Goal: Book appointment/travel/reservation

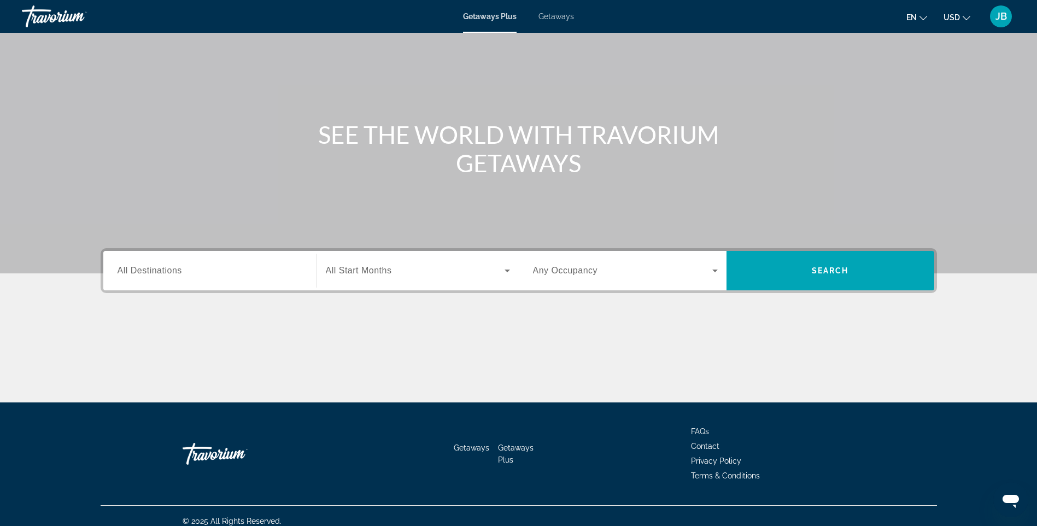
click at [259, 267] on input "Destination All Destinations" at bounding box center [210, 271] width 185 height 13
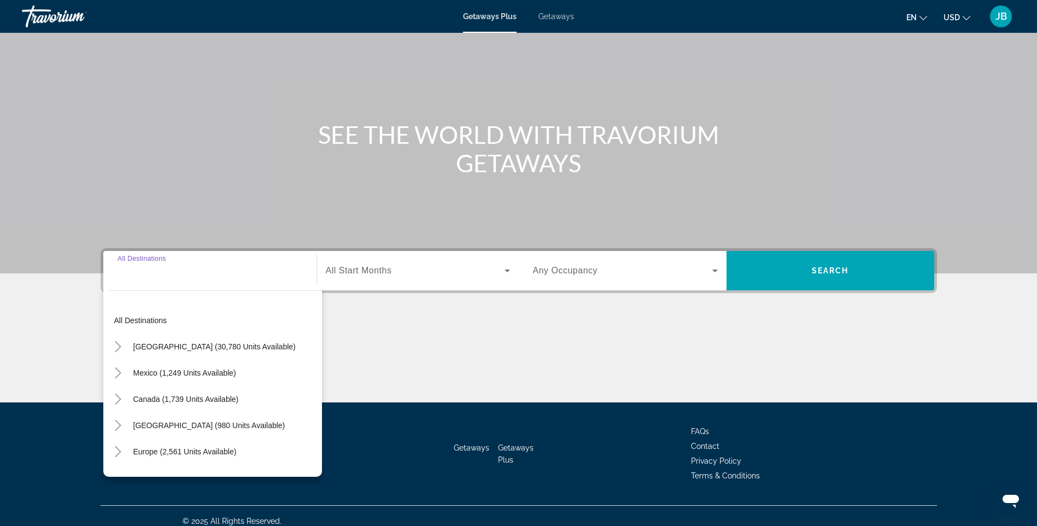
scroll to position [65, 0]
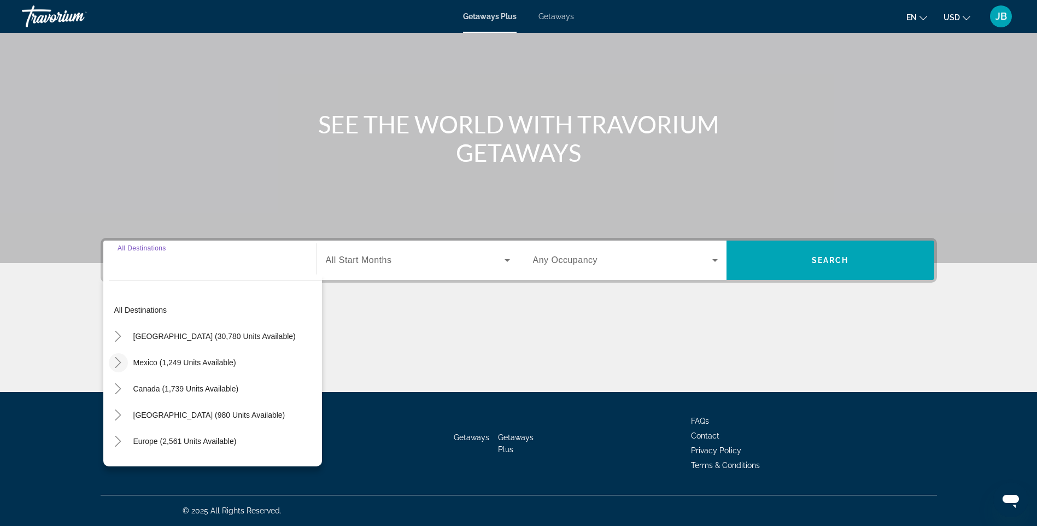
click at [119, 363] on icon "Toggle Mexico (1,249 units available)" at bounding box center [118, 362] width 11 height 11
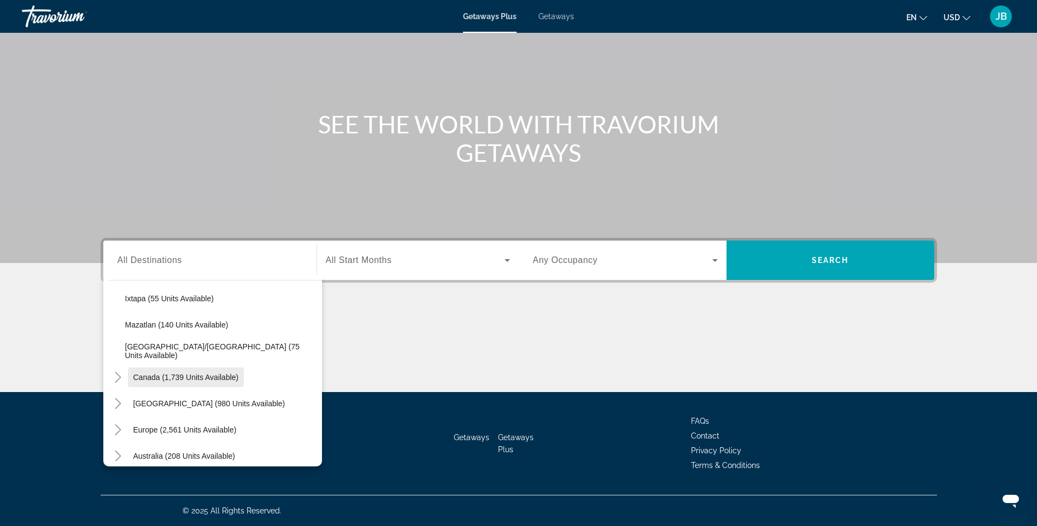
scroll to position [222, 0]
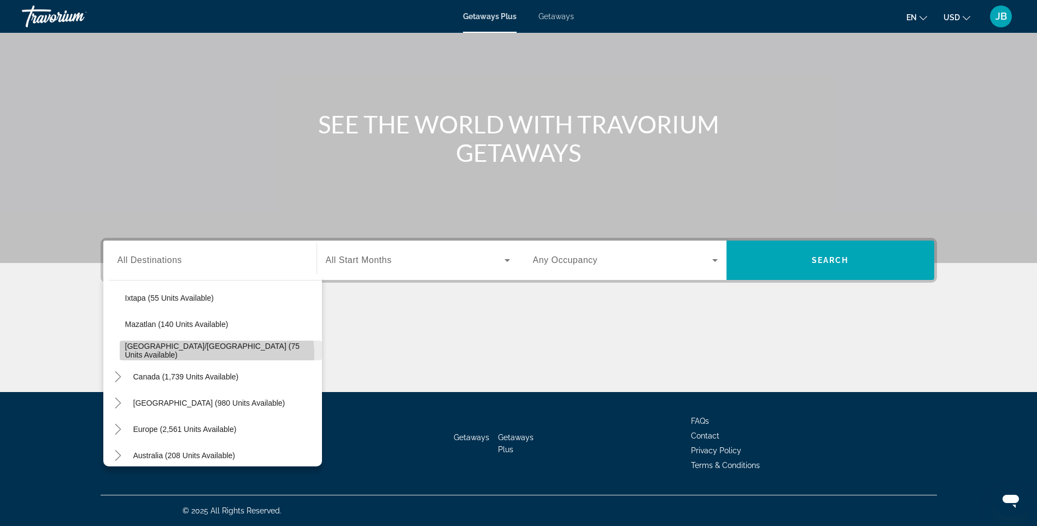
click at [211, 354] on span "[GEOGRAPHIC_DATA]/[GEOGRAPHIC_DATA] (75 units available)" at bounding box center [220, 350] width 191 height 17
type input "**********"
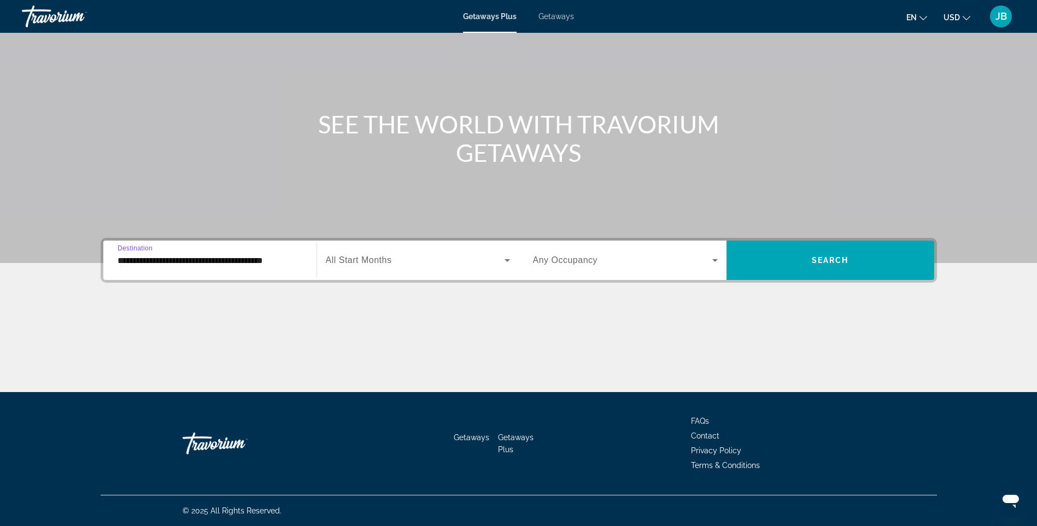
click at [501, 265] on icon "Search widget" at bounding box center [507, 260] width 13 height 13
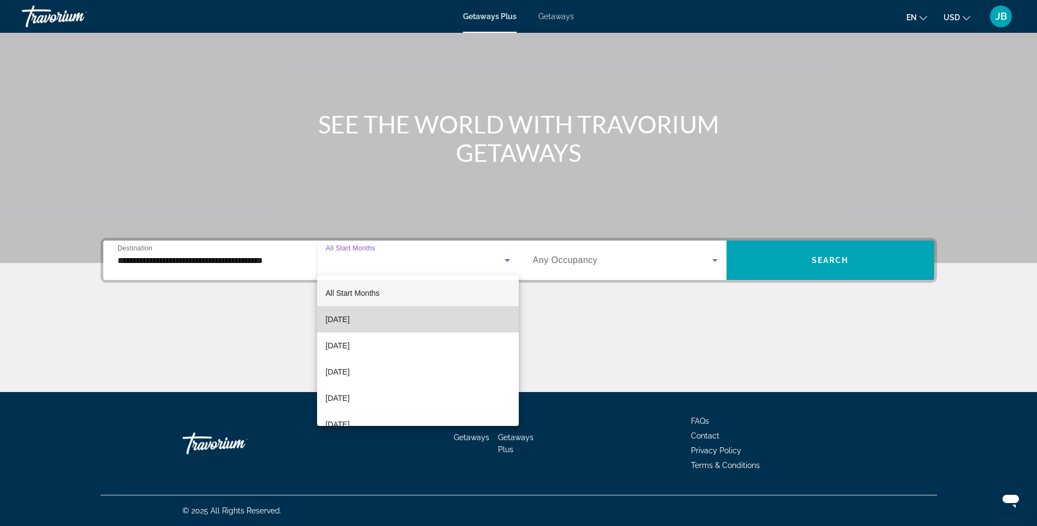
click at [423, 315] on mat-option "[DATE]" at bounding box center [418, 319] width 202 height 26
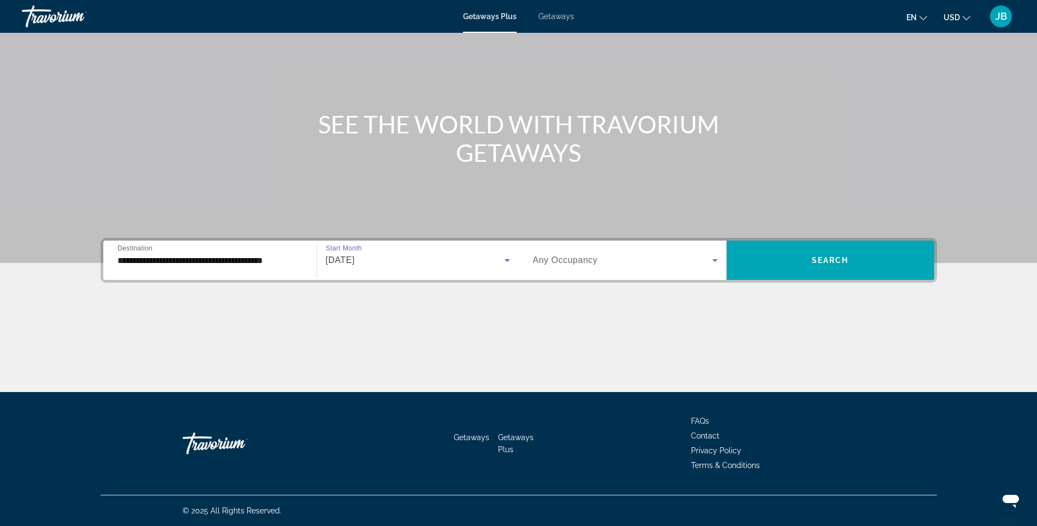
click at [708, 264] on span "Search widget" at bounding box center [622, 260] width 179 height 13
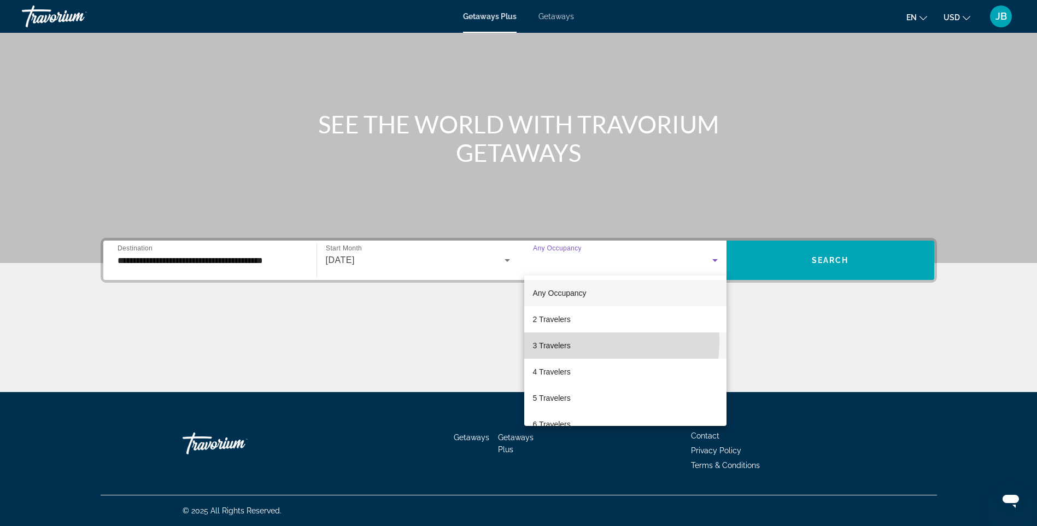
click at [580, 341] on mat-option "3 Travelers" at bounding box center [625, 345] width 202 height 26
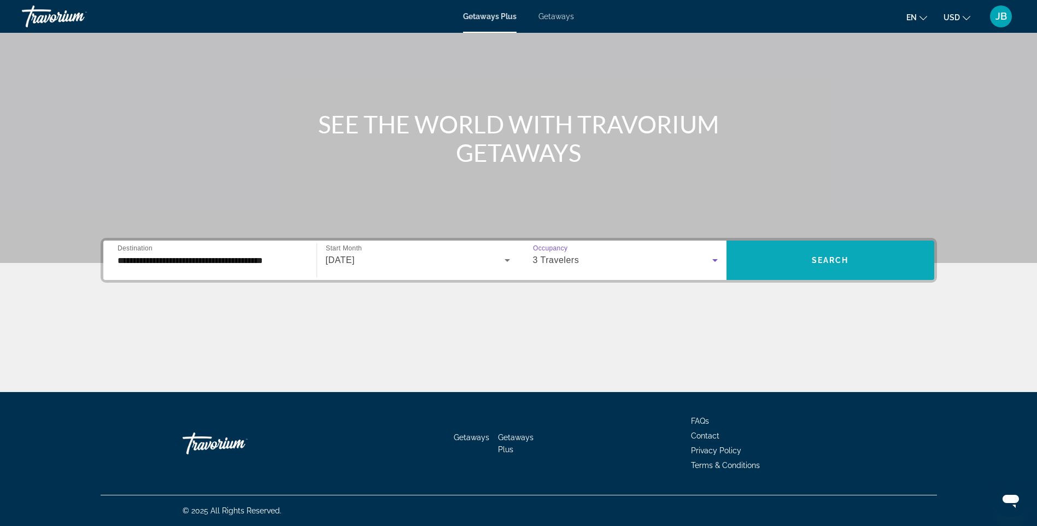
click at [766, 262] on span "Search widget" at bounding box center [831, 260] width 208 height 26
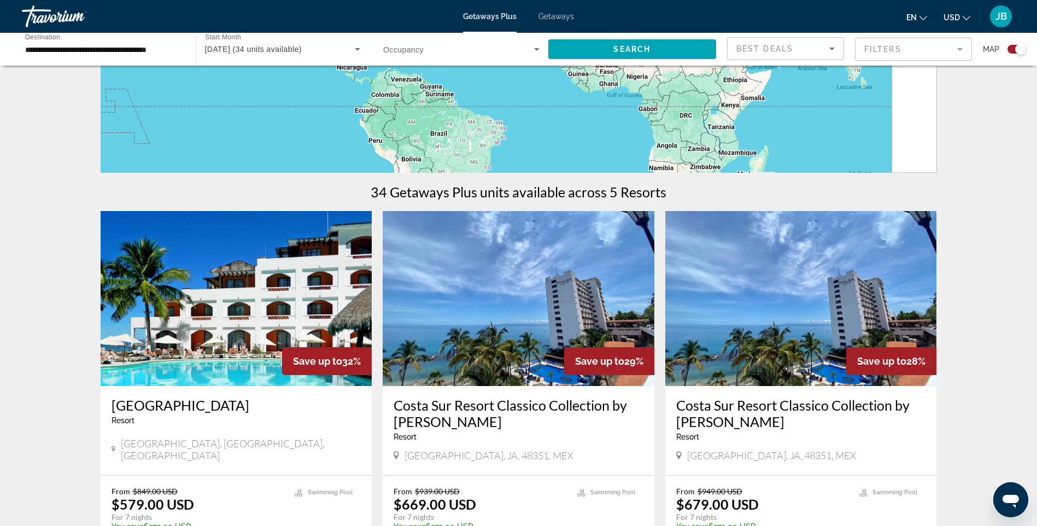
scroll to position [383, 0]
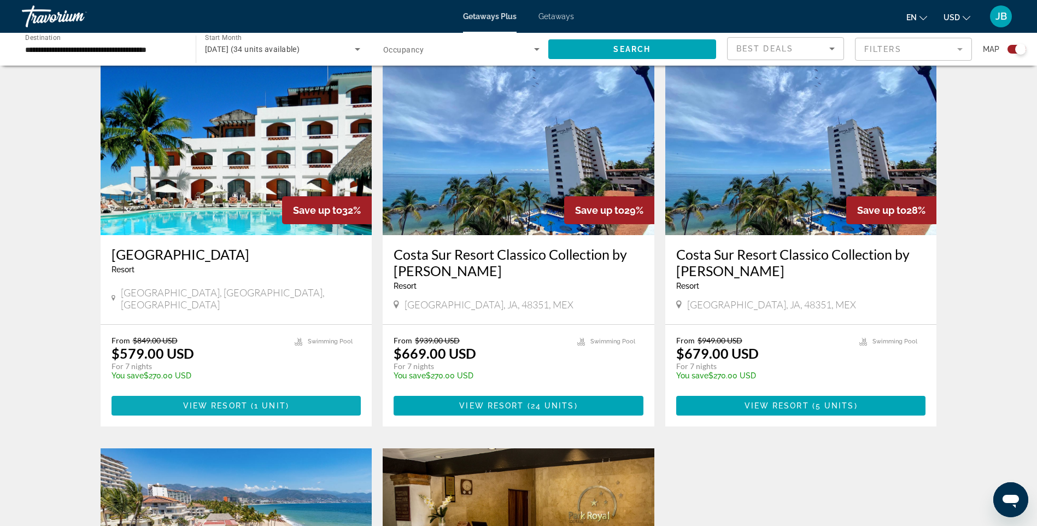
click at [229, 402] on span "View Resort" at bounding box center [215, 405] width 65 height 9
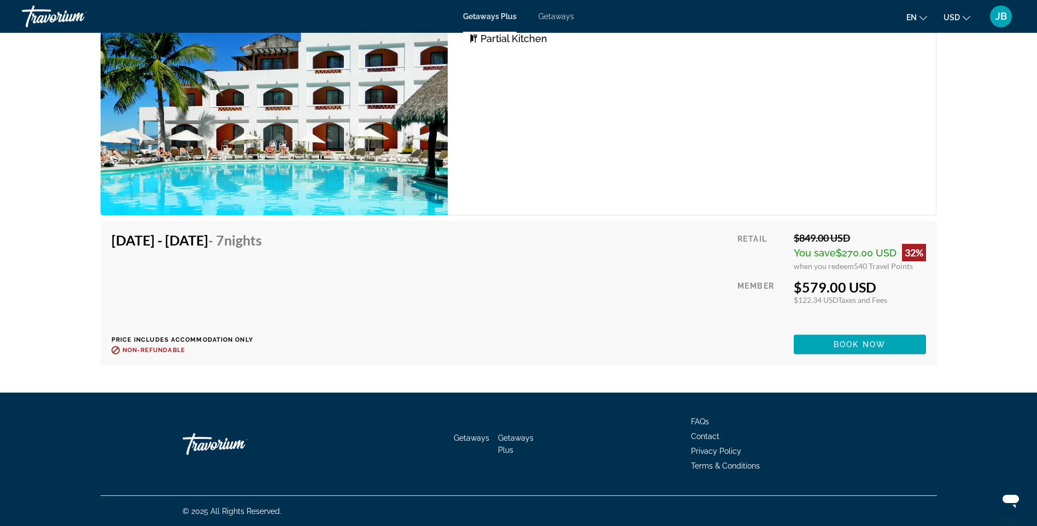
scroll to position [1918, 0]
